Goal: Transaction & Acquisition: Register for event/course

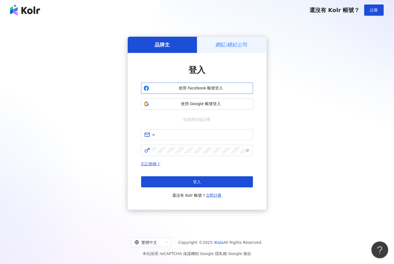
click at [199, 89] on span "使用 Facebook 帳號登入" at bounding box center [201, 88] width 99 height 6
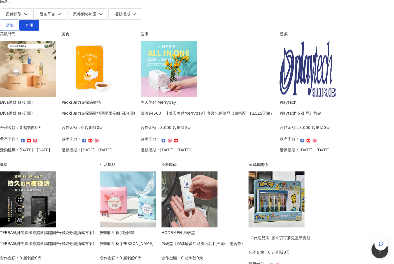
scroll to position [218, 0]
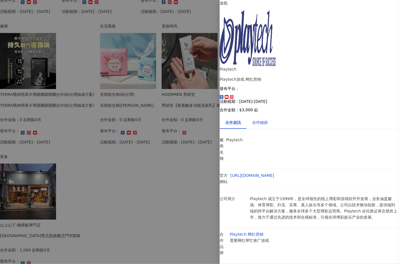
click at [267, 119] on div "合作細節" at bounding box center [260, 122] width 16 height 6
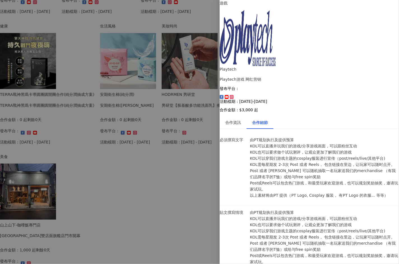
click at [173, 125] on div at bounding box center [199, 132] width 399 height 264
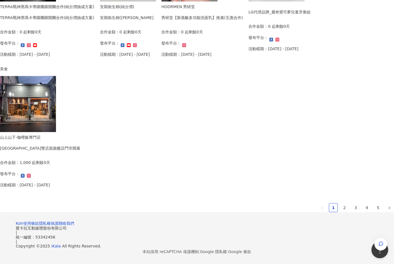
scroll to position [337, 0]
click at [341, 203] on link "2" at bounding box center [345, 207] width 8 height 8
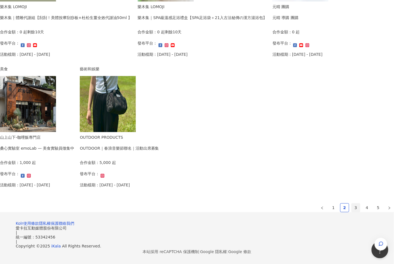
click at [352, 203] on link "3" at bounding box center [356, 207] width 8 height 8
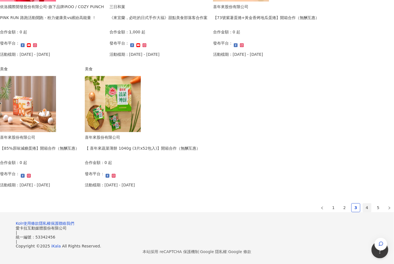
click at [363, 203] on link "4" at bounding box center [367, 207] width 8 height 8
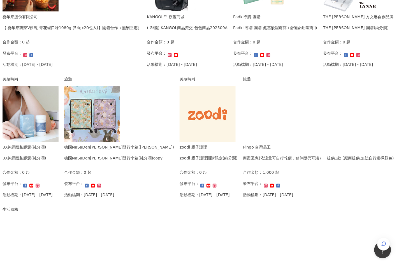
scroll to position [150, 0]
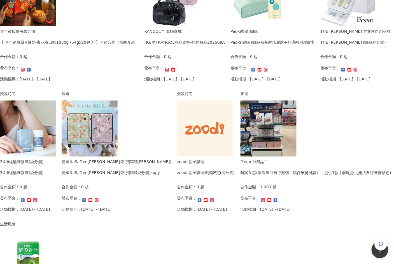
click at [118, 120] on img at bounding box center [90, 129] width 56 height 56
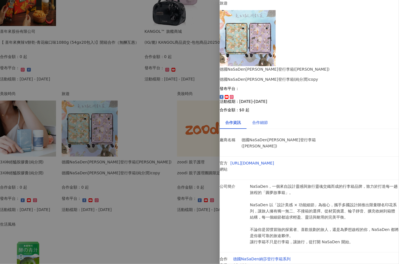
click at [266, 119] on div "合作細節" at bounding box center [260, 122] width 16 height 6
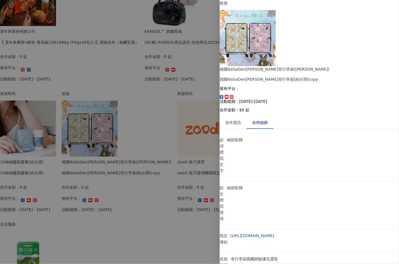
click at [190, 88] on div at bounding box center [199, 132] width 399 height 264
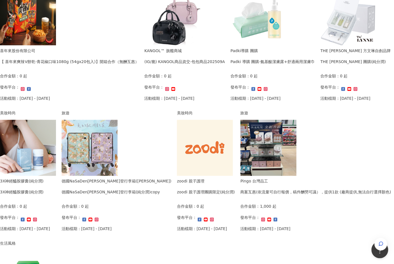
scroll to position [57, 0]
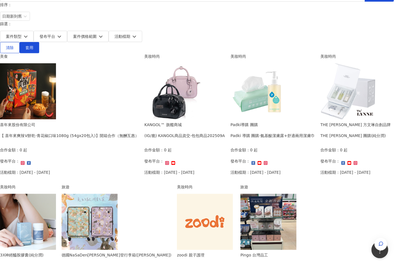
click at [187, 64] on img at bounding box center [173, 91] width 56 height 56
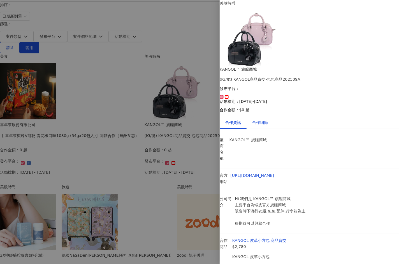
click at [268, 119] on div "合作細節" at bounding box center [260, 122] width 16 height 6
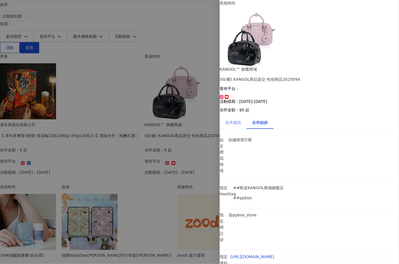
click at [235, 116] on div "合作資訊" at bounding box center [233, 122] width 27 height 13
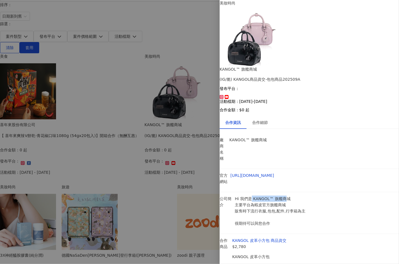
drag, startPoint x: 269, startPoint y: 115, endPoint x: 303, endPoint y: 118, distance: 34.1
click at [303, 196] on p "Hi 我們是 KANGOL™ 旗艦商城 主要平台為蝦皮官方旗艦商城 販售時下流行衣服,包包,配件,行李箱為主 很期待可以與您合作" at bounding box center [272, 211] width 74 height 31
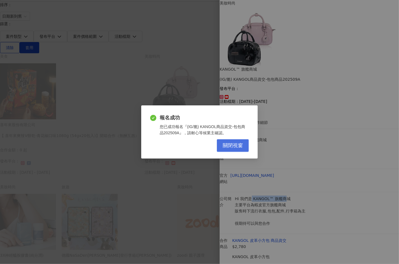
click at [225, 148] on span "關閉視窗" at bounding box center [233, 146] width 20 height 6
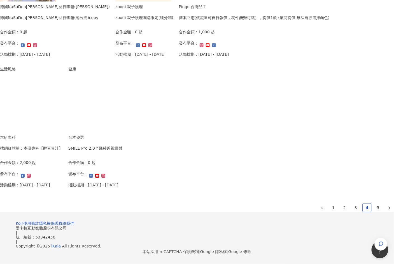
scroll to position [337, 0]
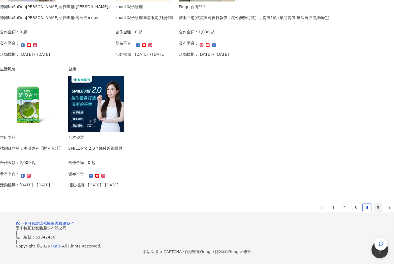
click at [374, 203] on link "5" at bounding box center [378, 207] width 8 height 8
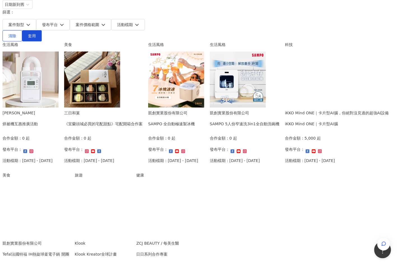
scroll to position [54, 0]
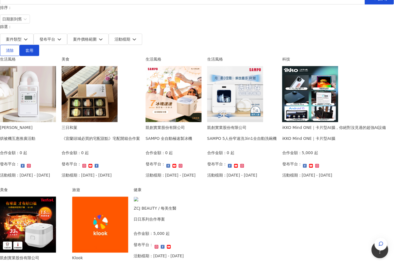
click at [56, 197] on img at bounding box center [28, 225] width 56 height 56
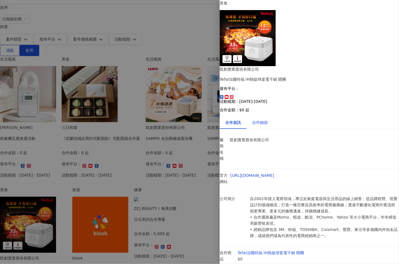
click at [262, 119] on div "合作細節" at bounding box center [260, 122] width 16 height 6
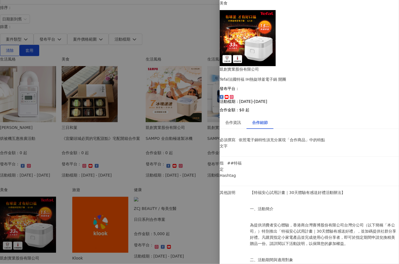
scroll to position [55, 0]
drag, startPoint x: 279, startPoint y: 176, endPoint x: 315, endPoint y: 178, distance: 35.6
drag, startPoint x: 337, startPoint y: 178, endPoint x: 327, endPoint y: 191, distance: 16.5
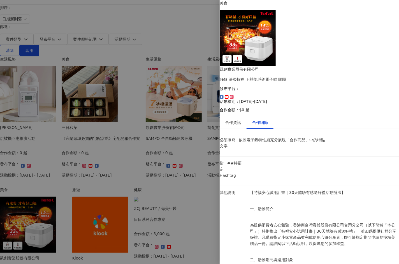
drag, startPoint x: 303, startPoint y: 210, endPoint x: 304, endPoint y: 220, distance: 10.1
